Goal: Task Accomplishment & Management: Manage account settings

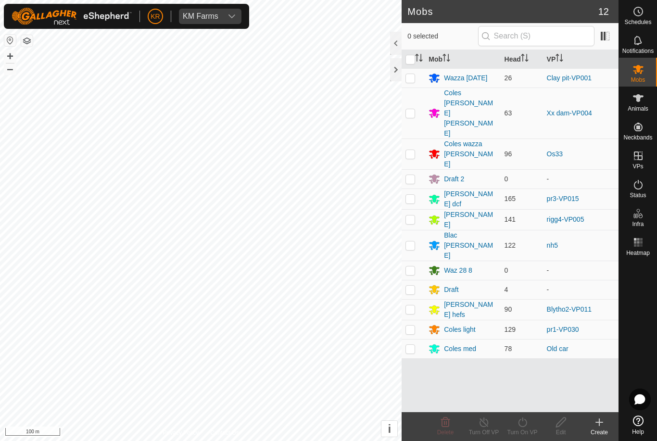
click at [459, 91] on div "Coles [PERSON_NAME] [PERSON_NAME]" at bounding box center [470, 113] width 52 height 51
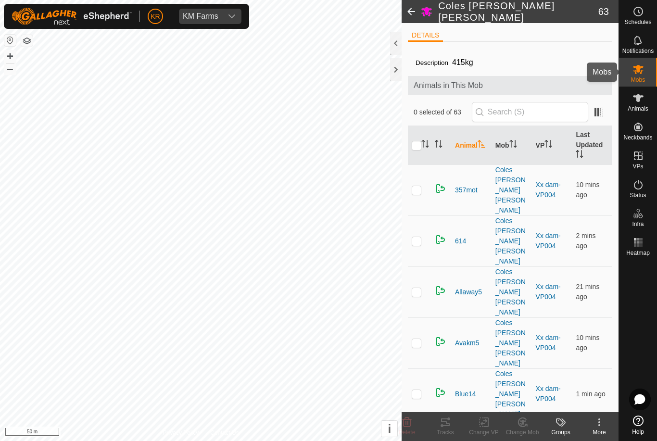
click at [637, 74] on icon at bounding box center [639, 70] width 12 height 12
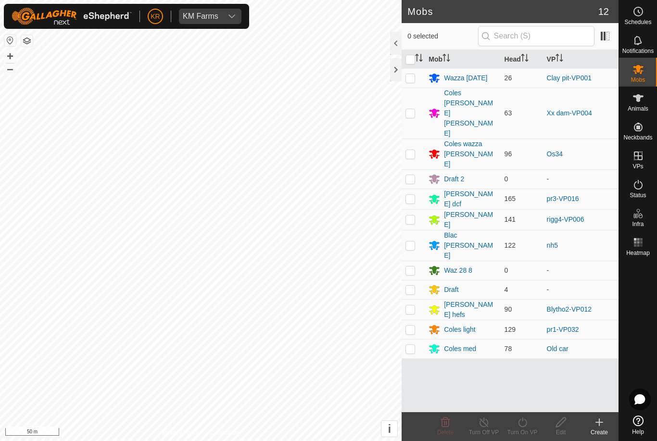
click at [413, 242] on p-checkbox at bounding box center [411, 246] width 10 height 8
checkbox input "true"
click at [524, 420] on icon at bounding box center [523, 423] width 12 height 12
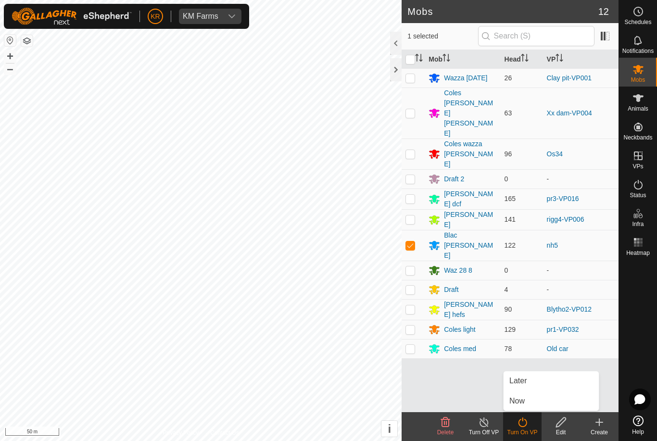
click at [531, 400] on link "Now" at bounding box center [551, 401] width 95 height 19
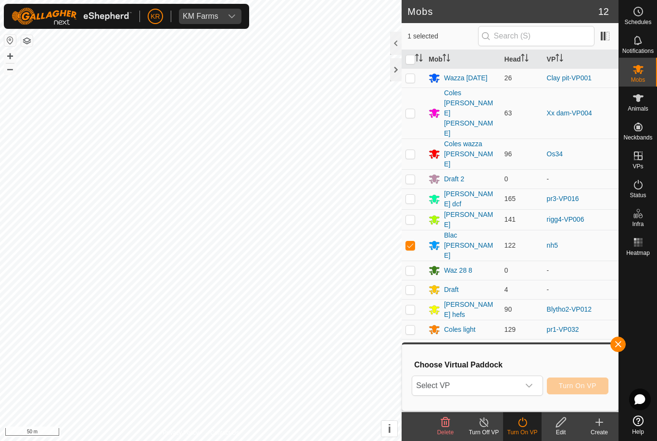
click at [503, 387] on span "Select VP" at bounding box center [465, 385] width 107 height 19
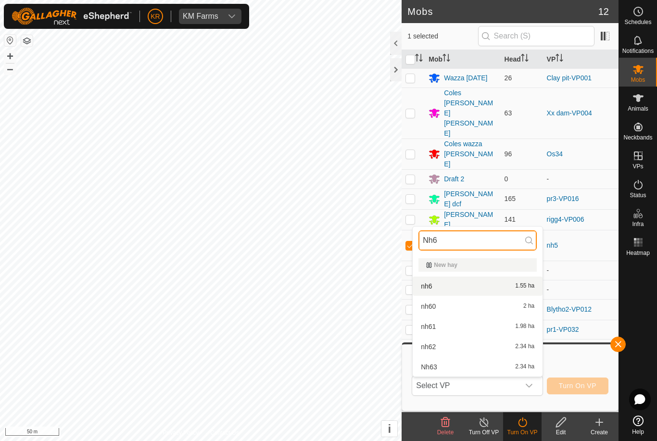
type input "Nh6"
click at [514, 288] on div "nh6 1.55 ha" at bounding box center [478, 287] width 118 height 12
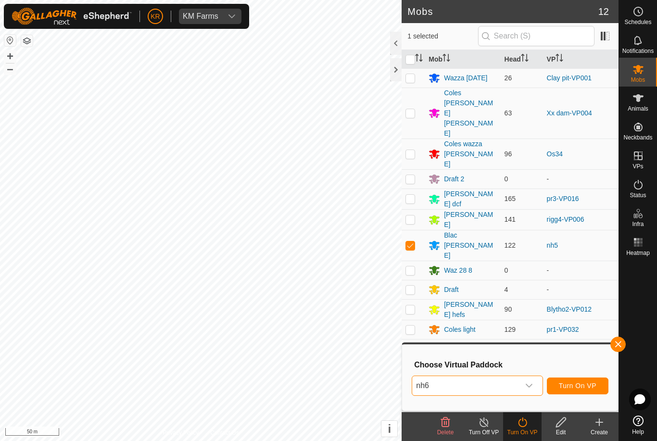
click at [588, 382] on span "Turn On VP" at bounding box center [578, 386] width 38 height 8
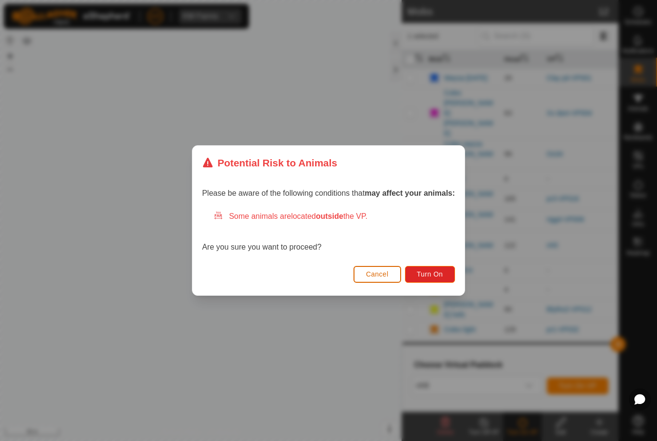
click at [426, 269] on button "Turn On" at bounding box center [430, 274] width 50 height 17
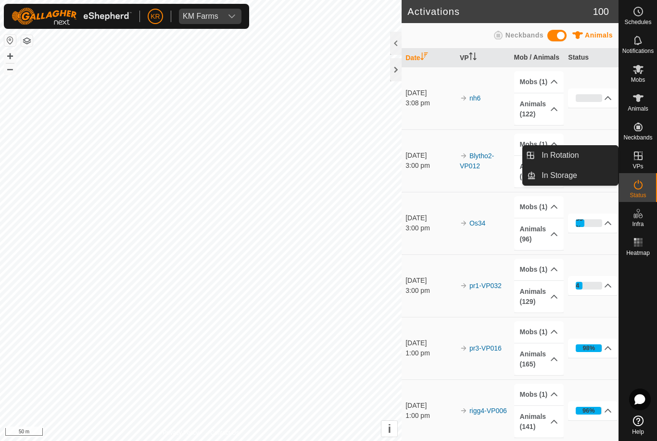
click at [585, 156] on link "In Rotation" at bounding box center [577, 155] width 82 height 19
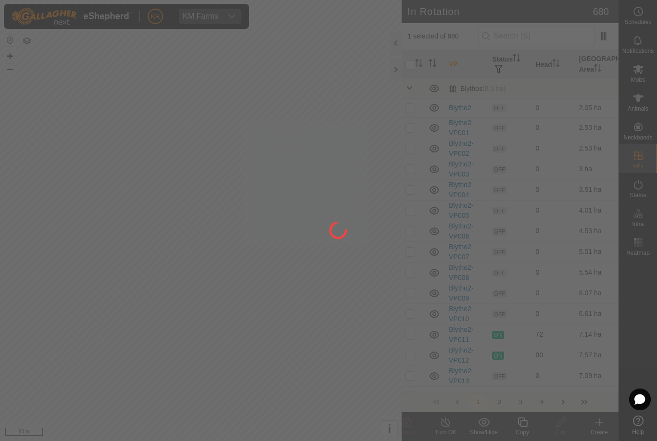
click at [559, 159] on div at bounding box center [328, 220] width 657 height 441
click at [553, 35] on div at bounding box center [328, 220] width 657 height 441
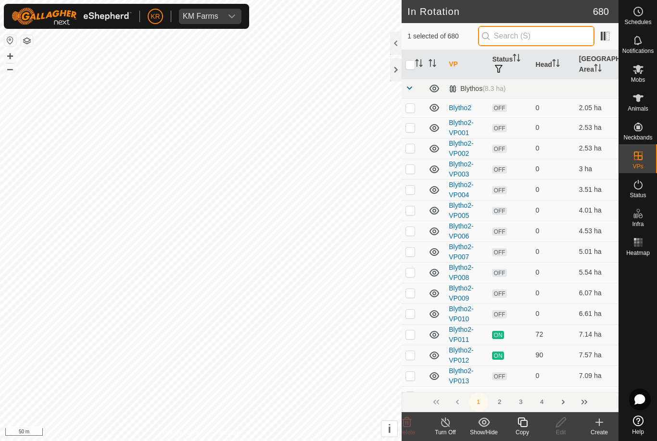
click at [524, 38] on input "text" at bounding box center [536, 36] width 116 height 20
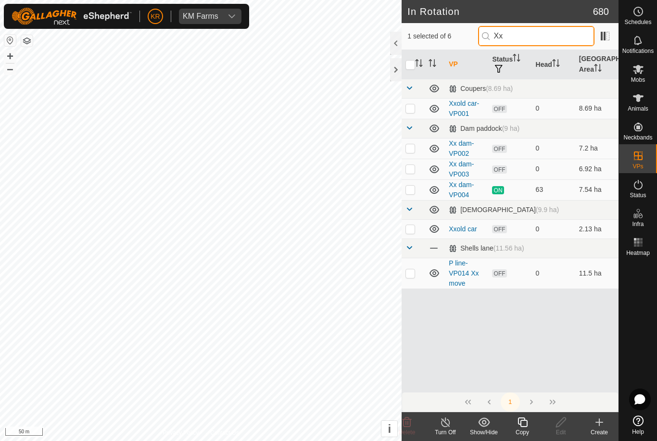
type input "Xx"
click at [409, 166] on p-checkbox at bounding box center [411, 169] width 10 height 8
checkbox input "true"
click at [409, 64] on input "checkbox" at bounding box center [411, 65] width 10 height 10
checkbox input "true"
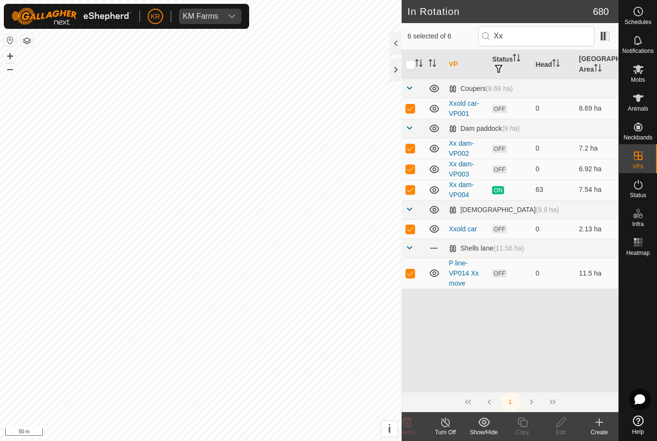
checkbox input "true"
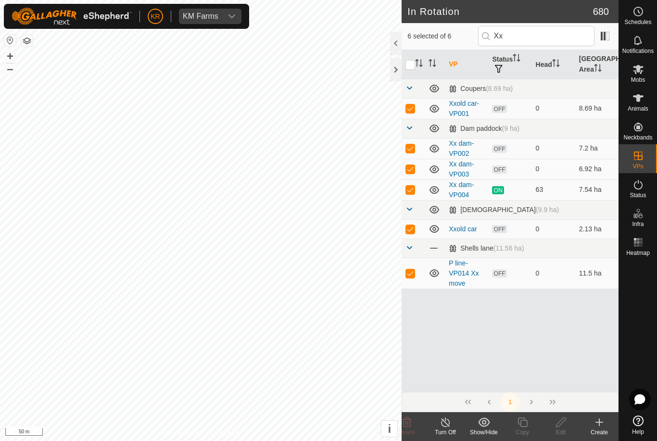
click at [409, 67] on input "checkbox" at bounding box center [411, 65] width 10 height 10
click at [410, 65] on input "checkbox" at bounding box center [411, 65] width 10 height 10
checkbox input "true"
click at [411, 103] on td at bounding box center [413, 108] width 23 height 21
checkbox input "false"
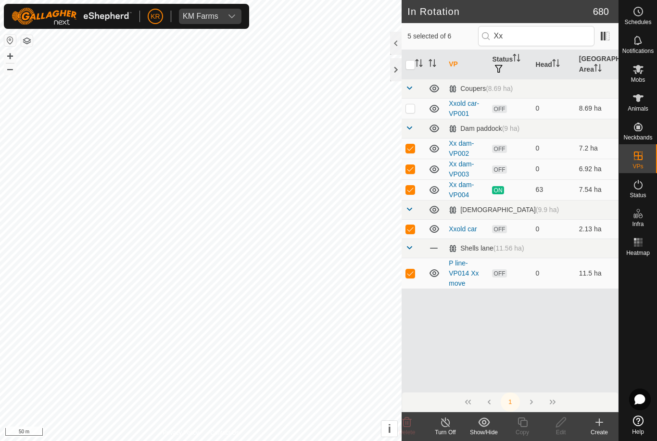
click at [405, 144] on td at bounding box center [413, 148] width 23 height 21
checkbox input "false"
click at [414, 167] on p-checkbox at bounding box center [411, 169] width 10 height 8
checkbox input "false"
click at [414, 187] on p-checkbox at bounding box center [411, 190] width 10 height 8
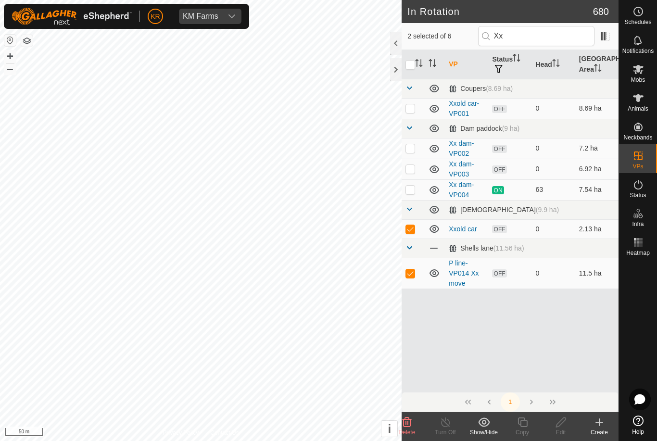
checkbox input "false"
click at [409, 227] on p-checkbox at bounding box center [411, 229] width 10 height 8
checkbox input "false"
click at [412, 271] on p-checkbox at bounding box center [411, 273] width 10 height 8
checkbox input "false"
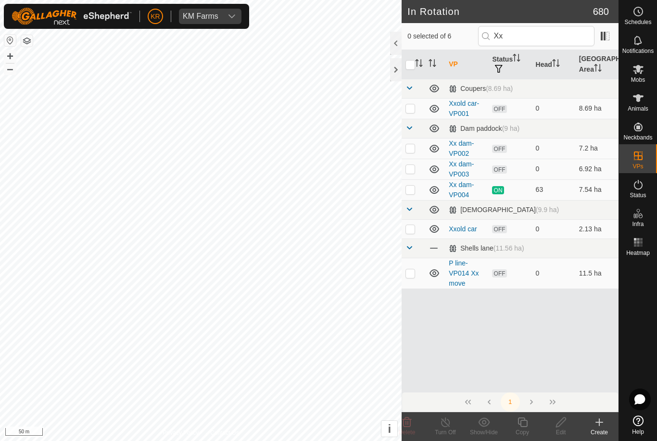
click at [409, 151] on p-checkbox at bounding box center [411, 148] width 10 height 8
checkbox input "true"
click at [560, 421] on icon at bounding box center [561, 423] width 12 height 12
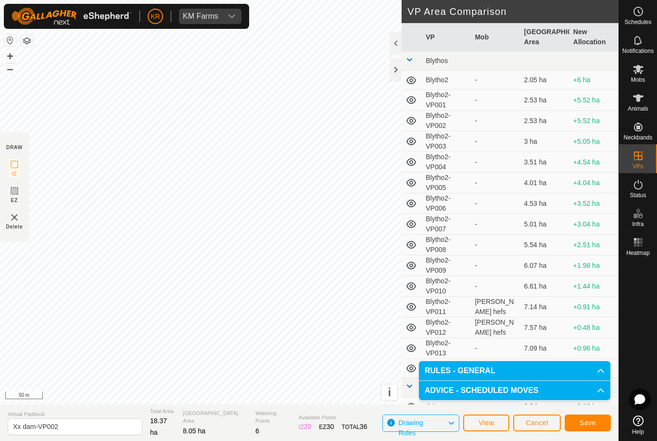
click at [595, 420] on span "Save" at bounding box center [588, 423] width 16 height 8
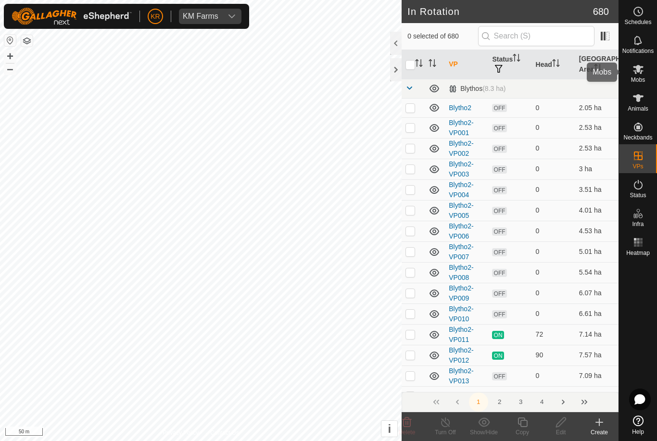
click at [645, 74] on es-mob-svg-icon at bounding box center [638, 69] width 17 height 15
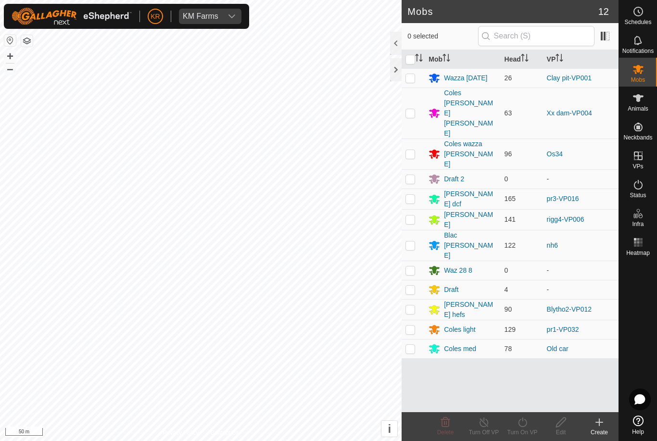
click at [453, 285] on div "Draft" at bounding box center [451, 290] width 14 height 10
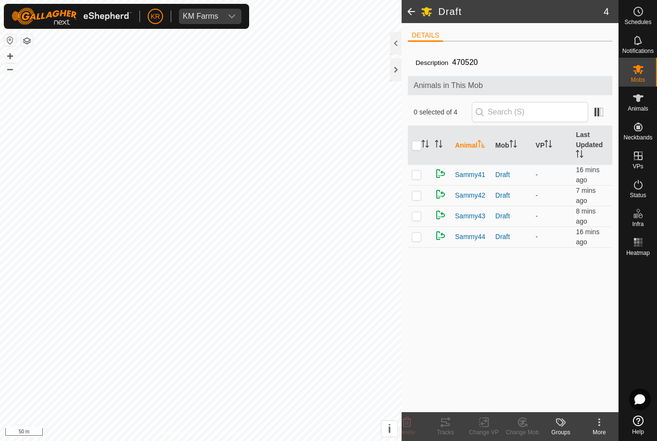
click at [413, 149] on input "checkbox" at bounding box center [417, 146] width 10 height 10
checkbox input "true"
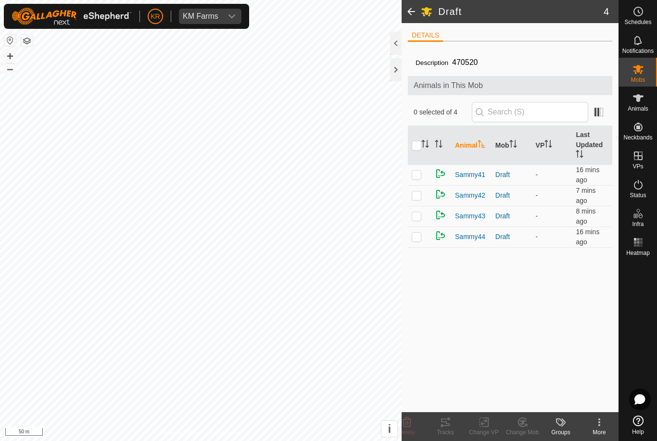
checkbox input "true"
click at [521, 425] on icon at bounding box center [521, 424] width 2 height 3
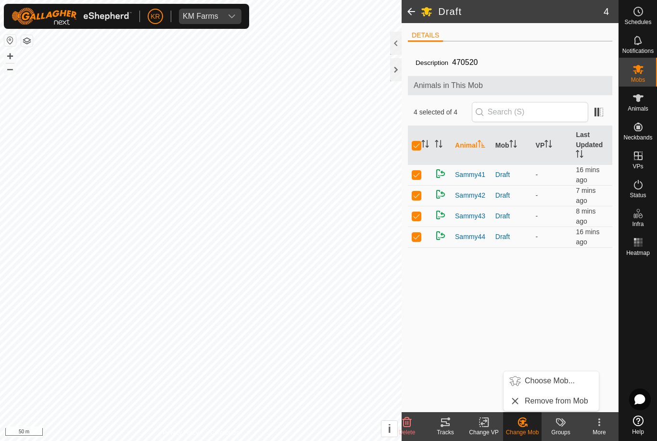
click at [557, 376] on span "Choose Mob..." at bounding box center [550, 381] width 50 height 12
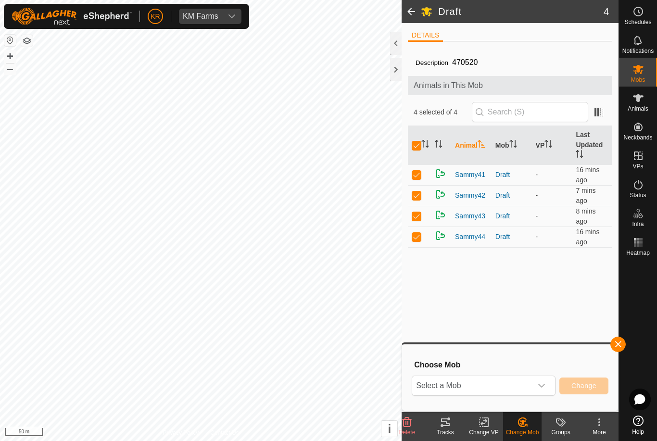
click at [513, 387] on span "Select a Mob" at bounding box center [472, 385] width 120 height 19
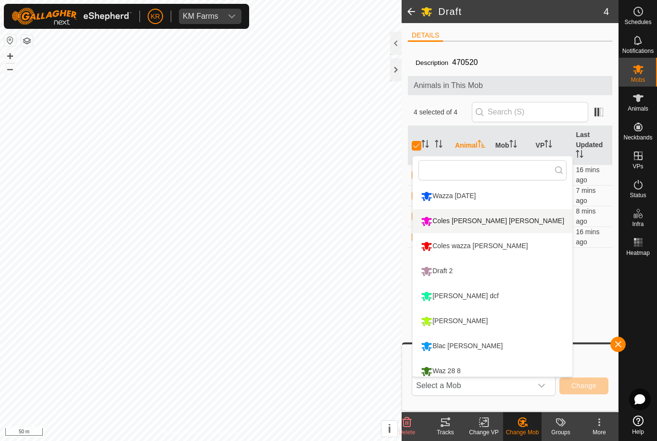
click at [478, 223] on div "Coles [PERSON_NAME] [PERSON_NAME]" at bounding box center [493, 221] width 148 height 16
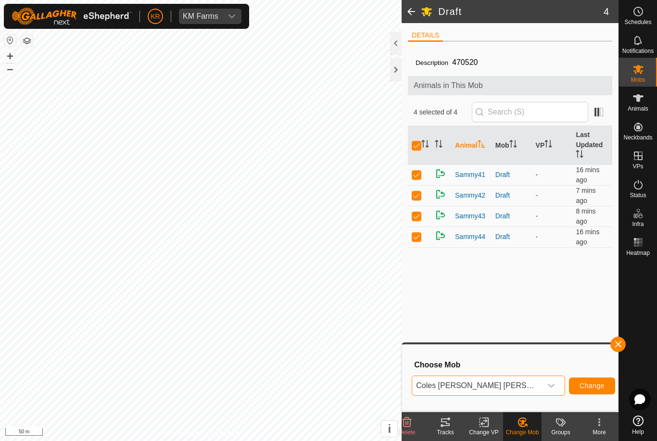
click at [584, 386] on span "Change" at bounding box center [592, 386] width 25 height 8
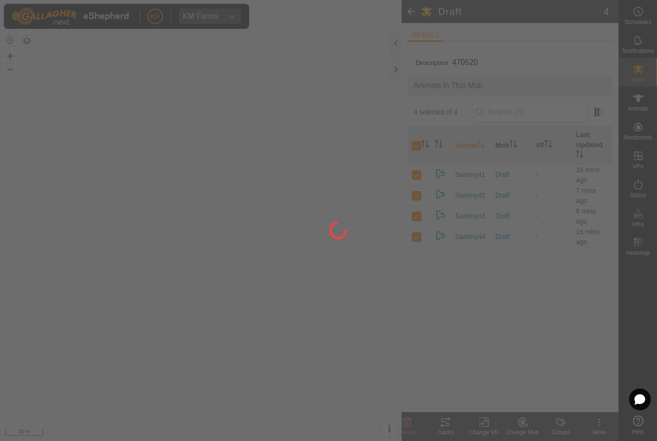
checkbox input "false"
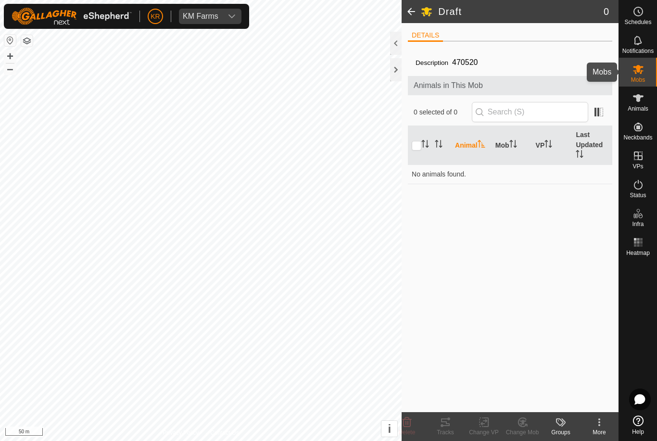
click at [633, 85] on div "Mobs" at bounding box center [638, 72] width 38 height 29
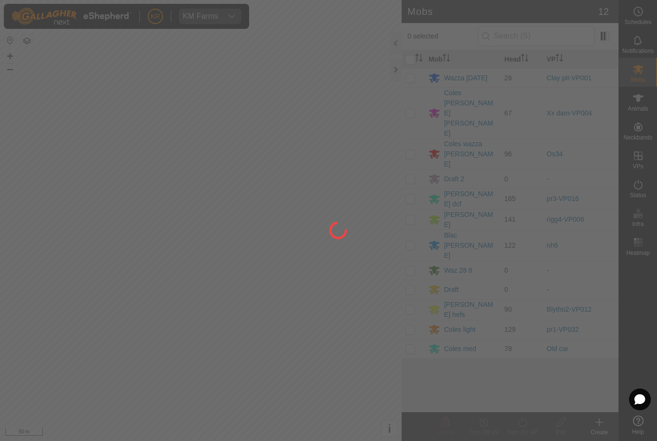
click at [639, 73] on div at bounding box center [328, 220] width 657 height 441
click at [417, 94] on div at bounding box center [328, 220] width 657 height 441
click at [101, 406] on div at bounding box center [328, 220] width 657 height 441
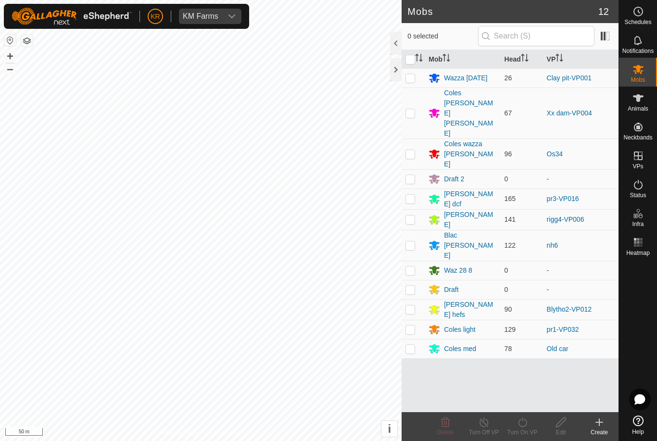
click at [412, 109] on p-checkbox at bounding box center [411, 113] width 10 height 8
checkbox input "true"
click at [523, 426] on icon at bounding box center [523, 423] width 12 height 12
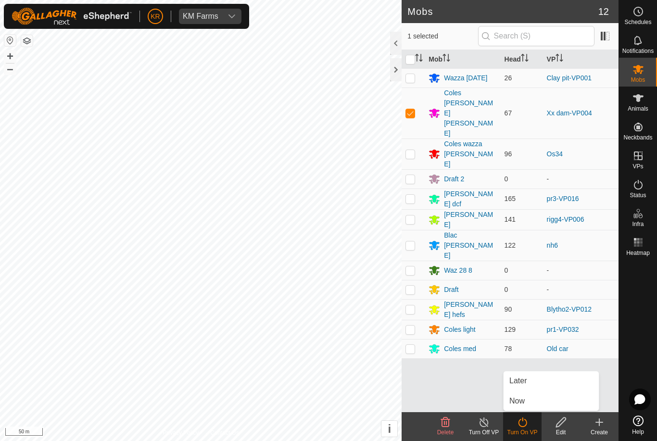
click at [525, 400] on link "Now" at bounding box center [551, 401] width 95 height 19
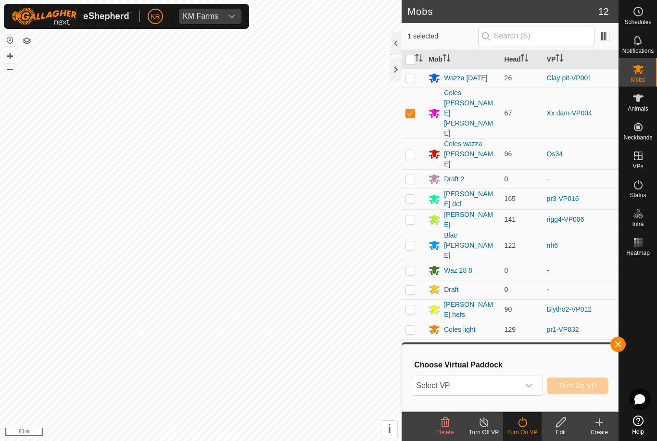
click at [504, 388] on span "Select VP" at bounding box center [465, 385] width 107 height 19
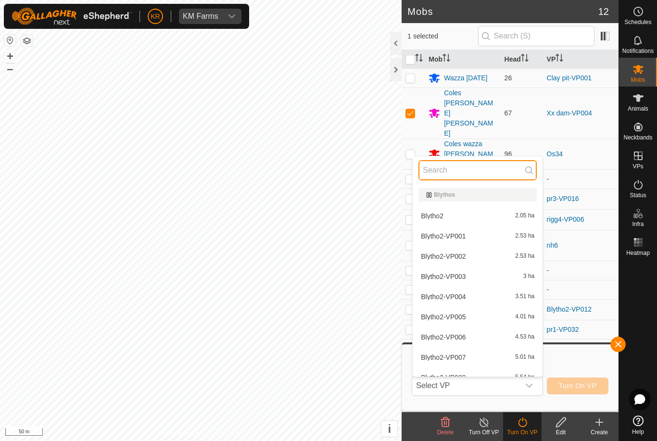
click at [452, 178] on input "text" at bounding box center [478, 170] width 118 height 20
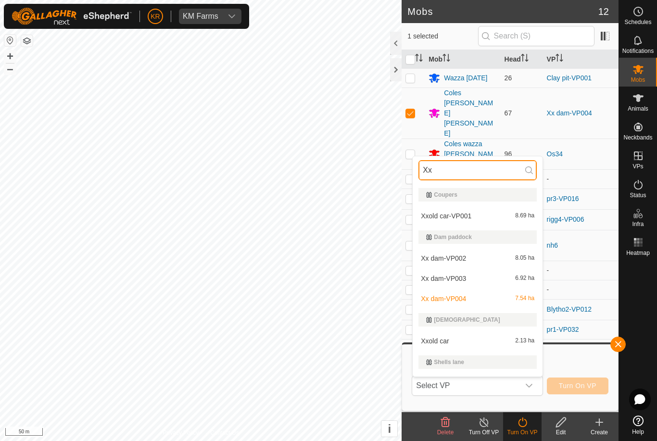
type input "Xx"
click at [471, 256] on div "Xx dam-VP002 8.05 ha" at bounding box center [478, 259] width 118 height 12
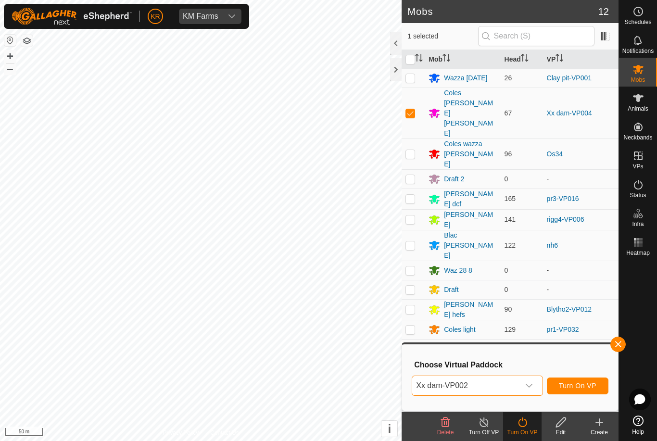
click at [590, 388] on span "Turn On VP" at bounding box center [578, 386] width 38 height 8
